Goal: Find specific page/section: Find specific page/section

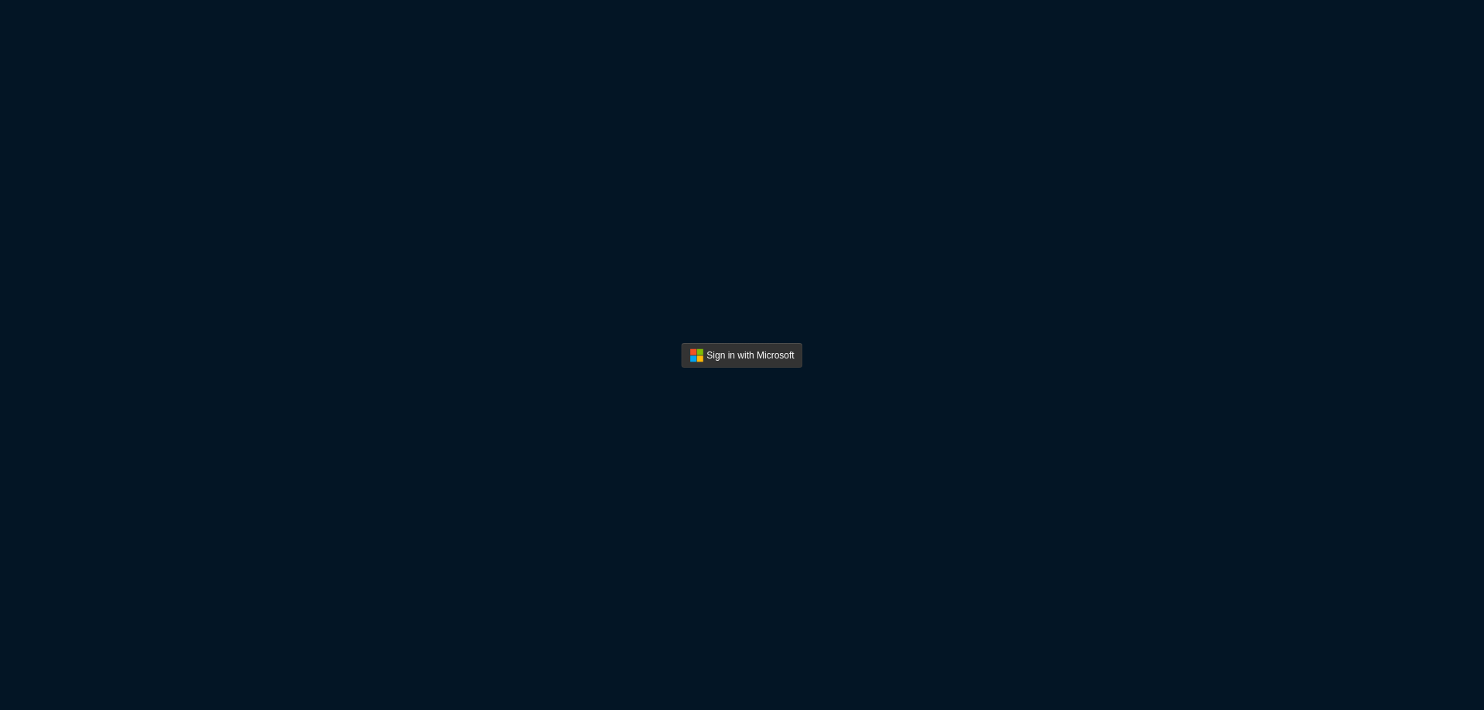
click at [1067, 351] on div "Sign in with Microsoft" at bounding box center [742, 355] width 1484 height 710
click at [722, 348] on button "Sign In" at bounding box center [741, 355] width 121 height 25
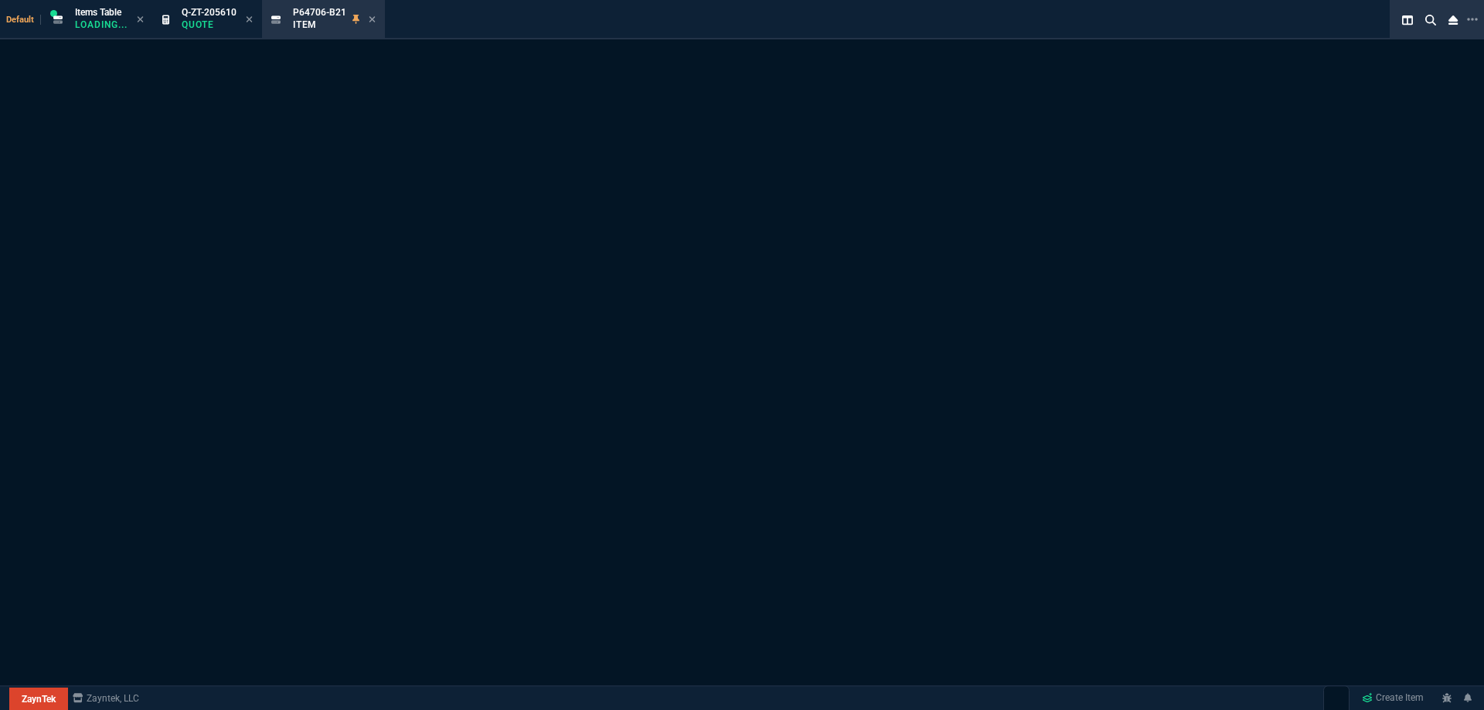
select select "13: HEFN"
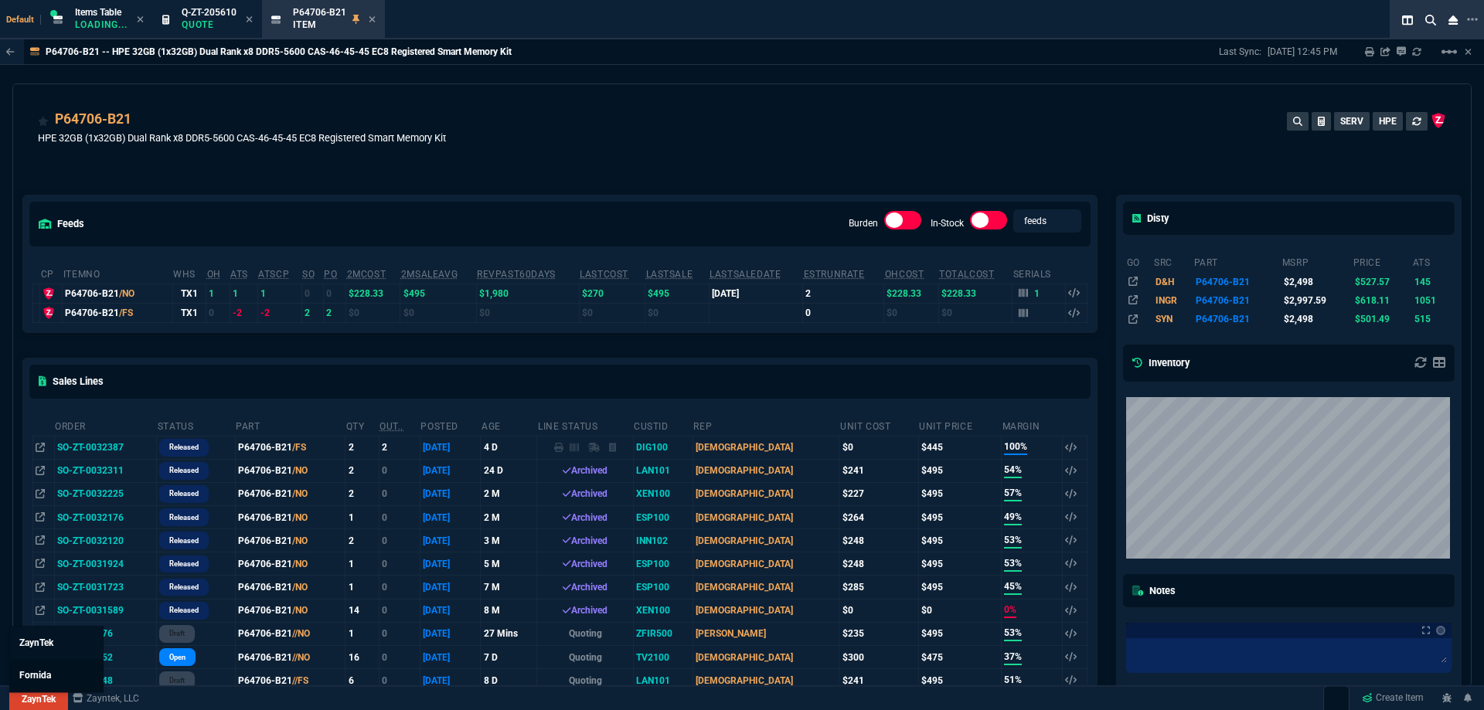
click at [44, 668] on link "Fornida" at bounding box center [56, 675] width 93 height 32
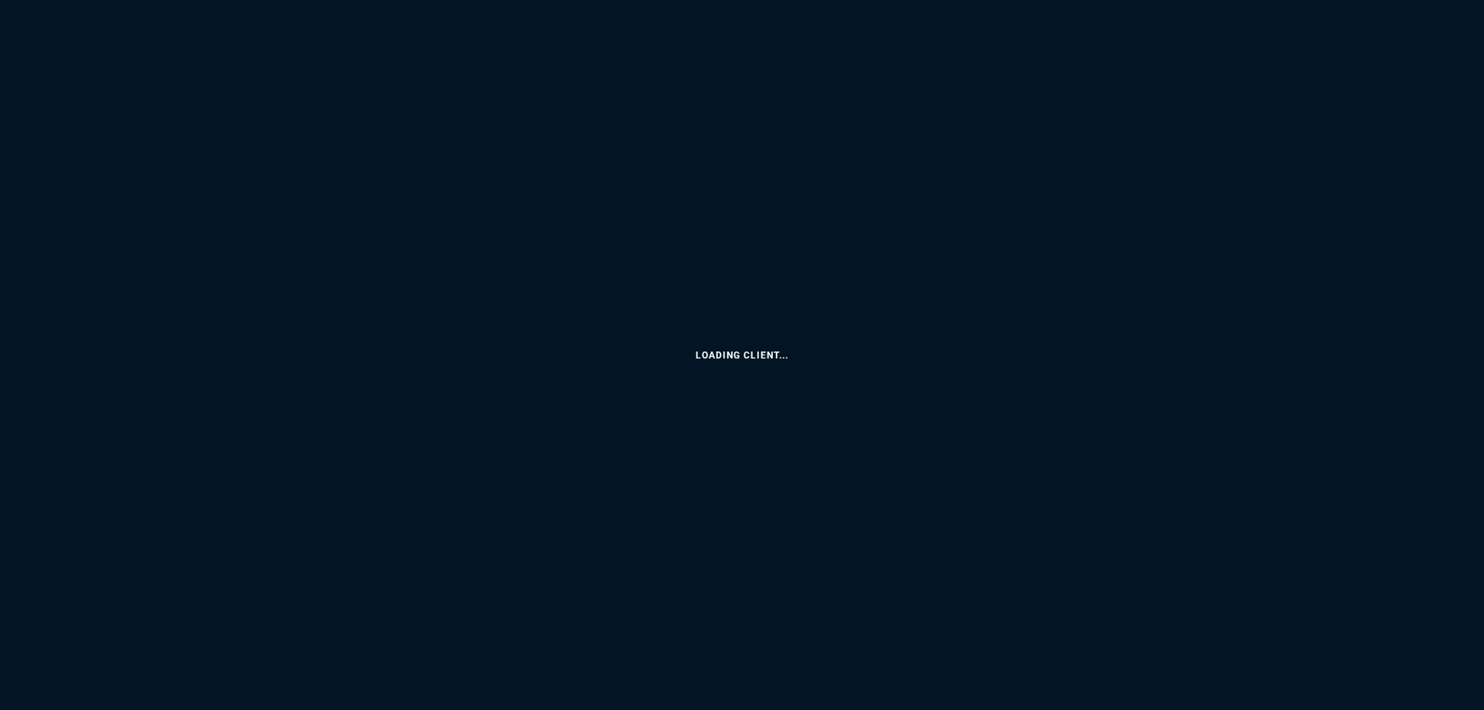
select select "13: HEFN"
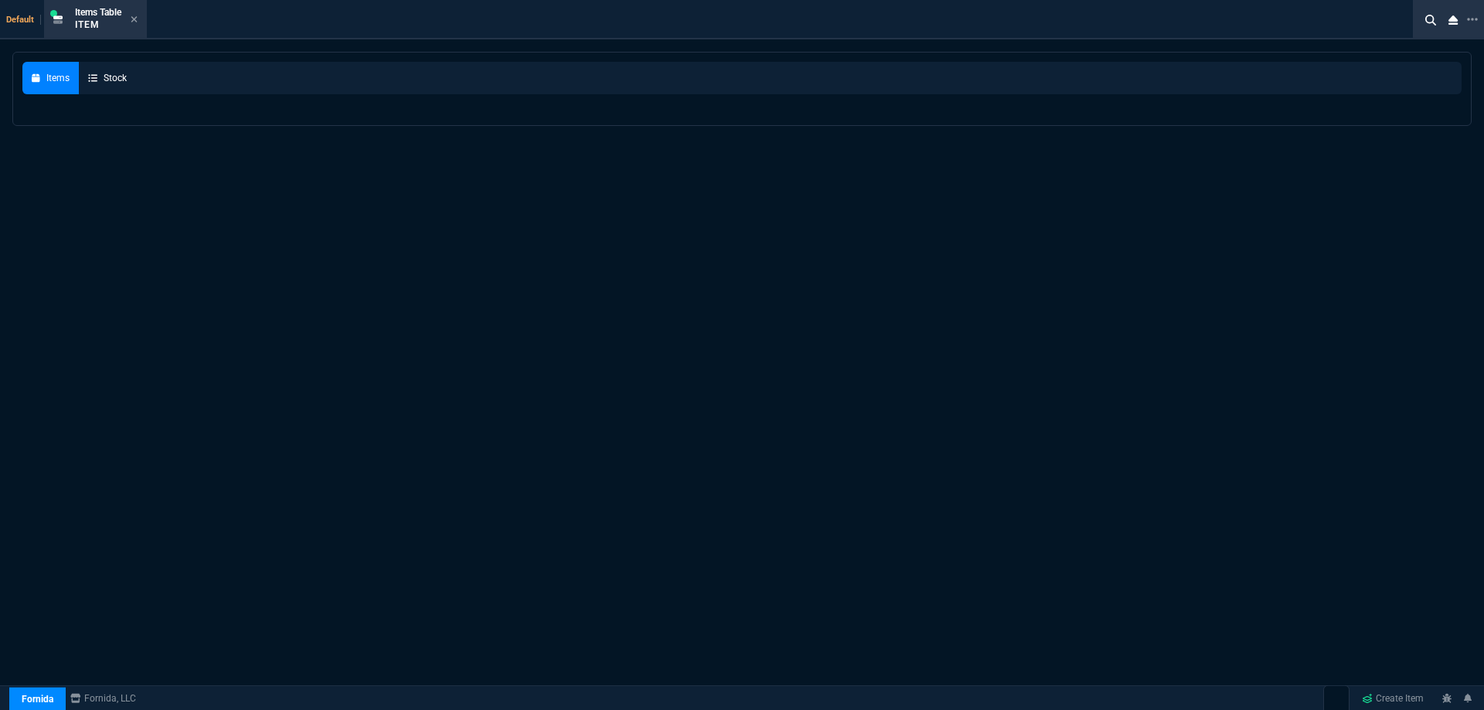
select select
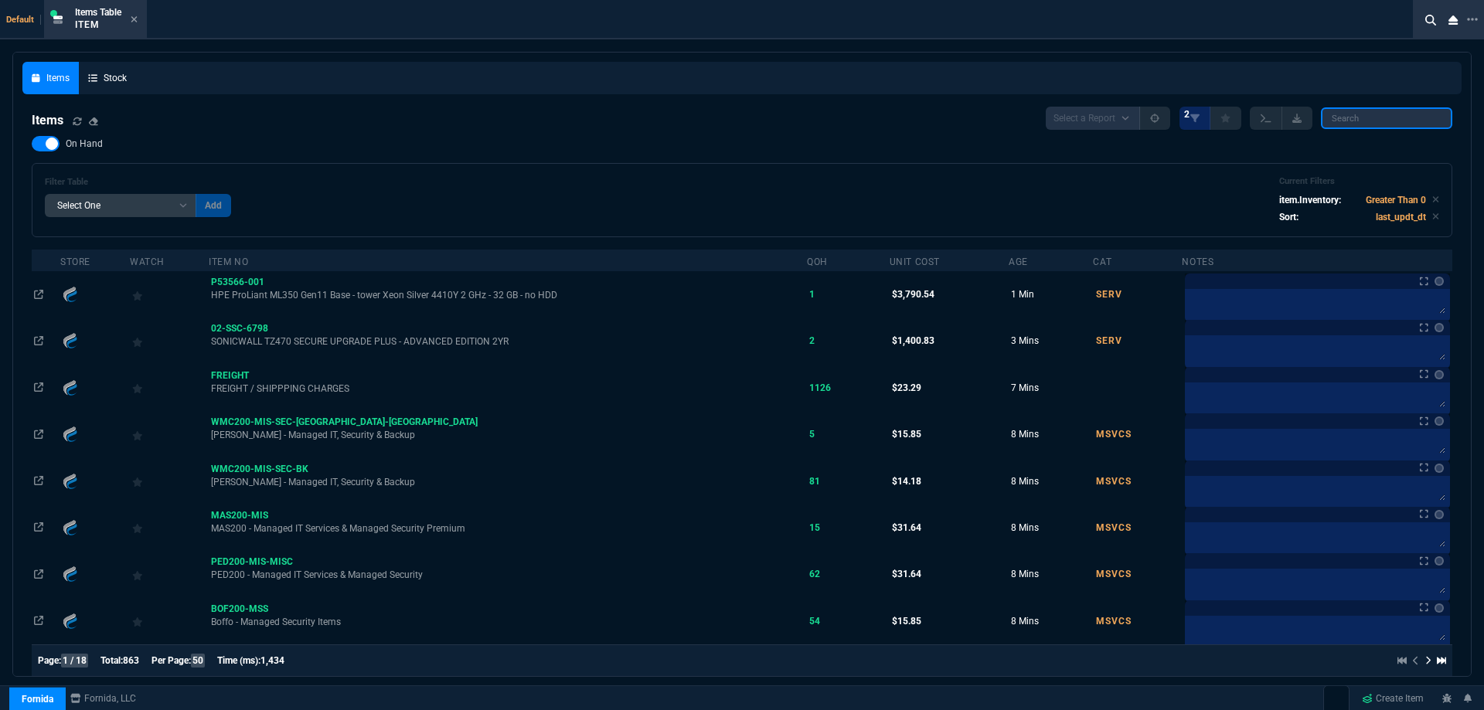
click at [1336, 124] on input "search" at bounding box center [1386, 118] width 131 height 22
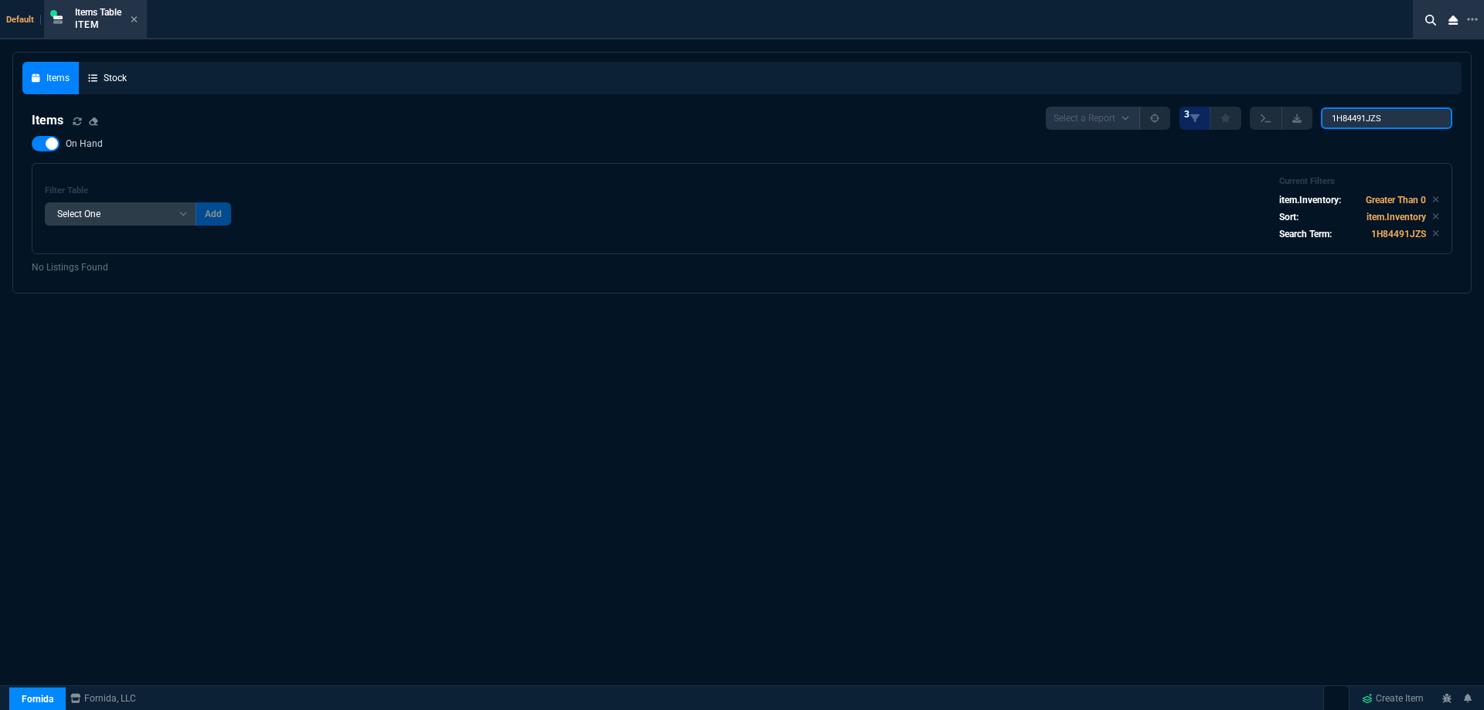
click at [1393, 117] on input "1H84491JZS" at bounding box center [1386, 118] width 131 height 22
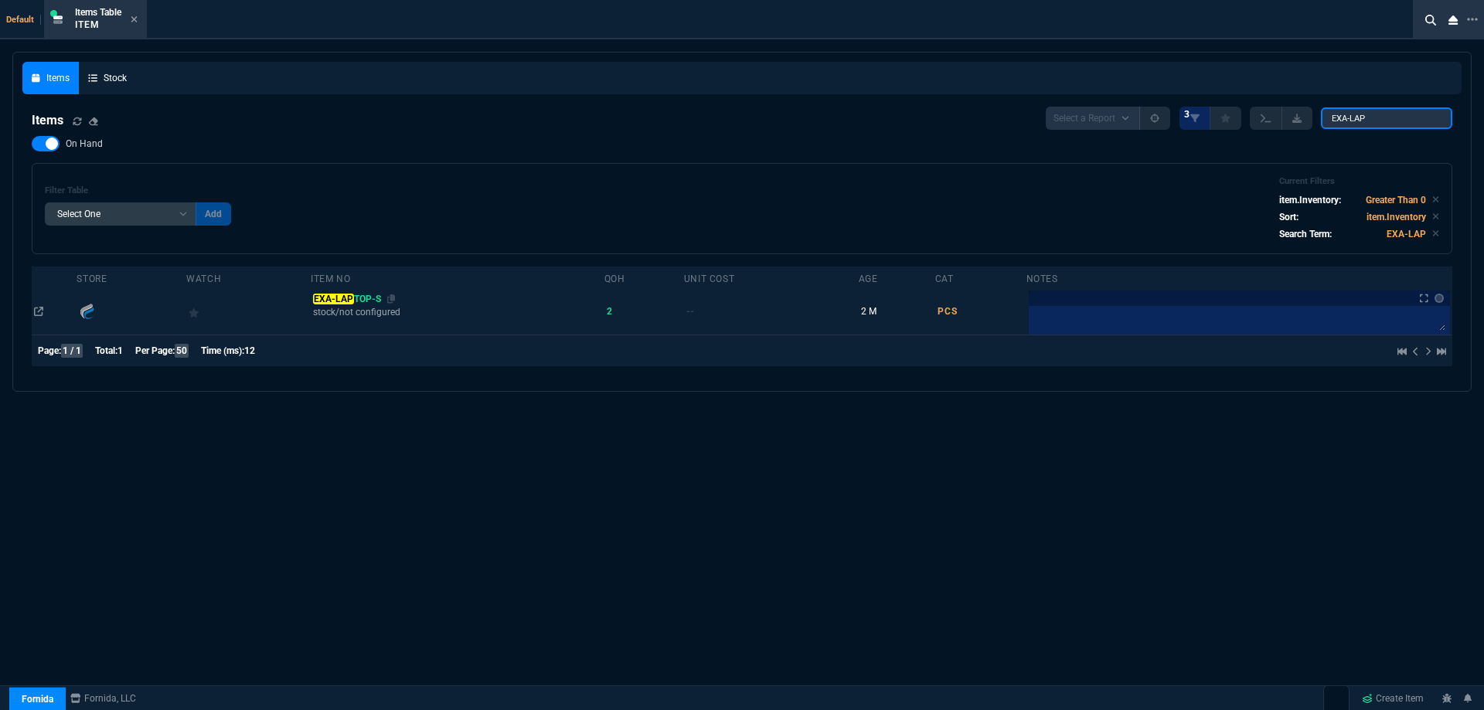
type input "EXA-LAP"
click at [380, 300] on span "EXA-LAP TOP-S" at bounding box center [346, 299] width 67 height 11
